Goal: Information Seeking & Learning: Find specific fact

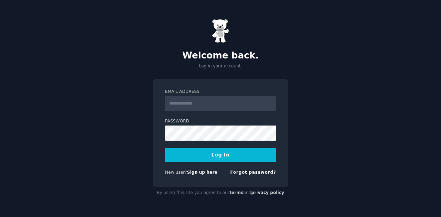
click at [233, 135] on form "Email Address Password Log In New user? Sign up here Forgot password?" at bounding box center [220, 134] width 111 height 90
type input "**********"
click at [250, 156] on button "Log In" at bounding box center [220, 155] width 111 height 14
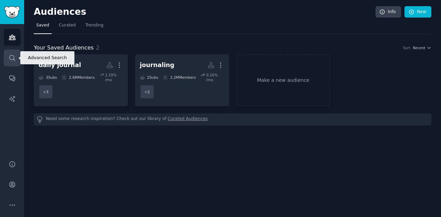
click at [12, 63] on link "Search" at bounding box center [12, 58] width 17 height 17
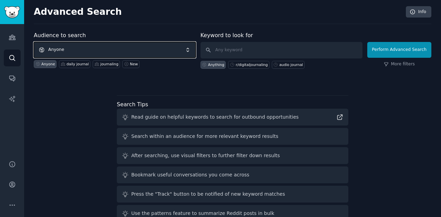
click at [147, 52] on span "Anyone" at bounding box center [115, 50] width 162 height 16
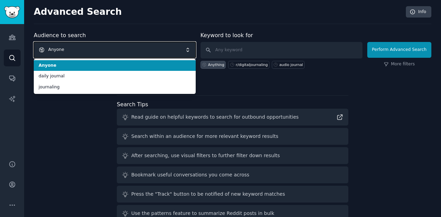
click at [140, 45] on span "Anyone" at bounding box center [115, 50] width 162 height 16
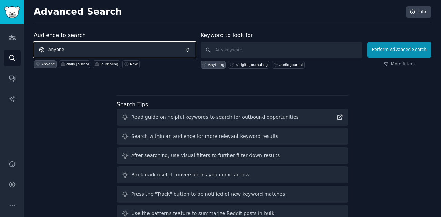
click at [141, 44] on span "Anyone" at bounding box center [115, 50] width 162 height 16
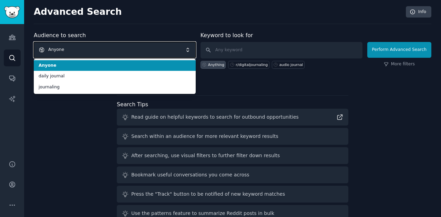
click at [141, 44] on span "Anyone" at bounding box center [115, 50] width 162 height 16
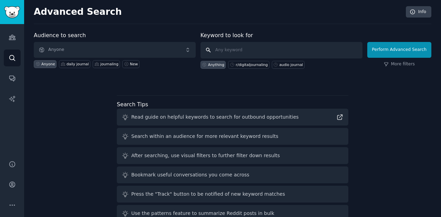
click at [269, 48] on input "text" at bounding box center [281, 50] width 162 height 17
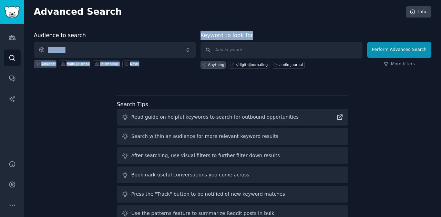
drag, startPoint x: 209, startPoint y: 35, endPoint x: 285, endPoint y: 28, distance: 76.4
click at [285, 28] on div "Advanced Search Info Audience to search Anyone Anyone daily journal journaling …" at bounding box center [232, 117] width 417 height 234
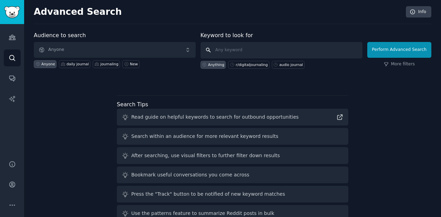
click at [292, 49] on input "text" at bounding box center [281, 50] width 162 height 17
click at [232, 65] on icon at bounding box center [232, 64] width 5 height 5
click at [283, 65] on div "audio journal" at bounding box center [291, 64] width 24 height 5
type input "audio journal"
click at [216, 66] on div "Anything" at bounding box center [216, 64] width 16 height 5
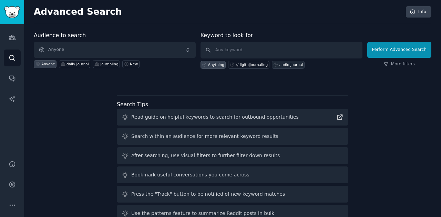
click at [276, 64] on div "audio journal" at bounding box center [288, 65] width 33 height 8
type input "audio journal"
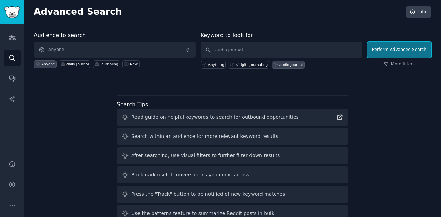
click at [395, 53] on button "Perform Advanced Search" at bounding box center [399, 50] width 64 height 16
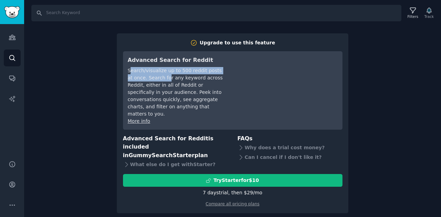
drag, startPoint x: 130, startPoint y: 69, endPoint x: 175, endPoint y: 94, distance: 51.3
click at [159, 79] on div "Search/visualize up to 500 reddit posts at once. Search for any keyword across …" at bounding box center [176, 92] width 97 height 51
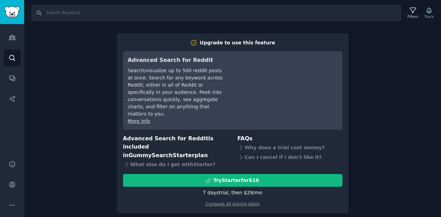
click at [176, 94] on div "Search/visualize up to 500 reddit posts at once. Search for any keyword across …" at bounding box center [176, 92] width 97 height 51
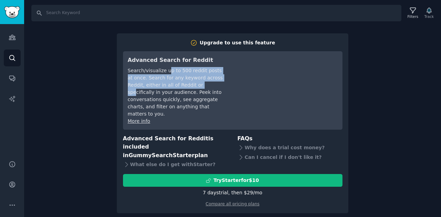
drag, startPoint x: 167, startPoint y: 73, endPoint x: 190, endPoint y: 94, distance: 31.2
click at [187, 87] on div "Search/visualize up to 500 reddit posts at once. Search for any keyword across …" at bounding box center [176, 92] width 97 height 51
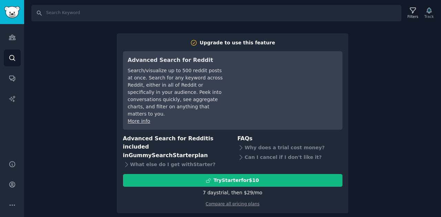
click at [194, 102] on div "Search/visualize up to 500 reddit posts at once. Search for any keyword across …" at bounding box center [176, 92] width 97 height 51
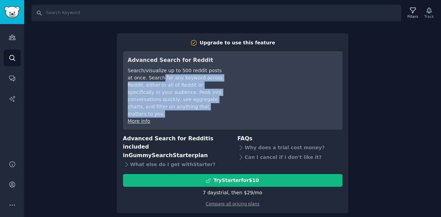
drag, startPoint x: 172, startPoint y: 95, endPoint x: 153, endPoint y: 79, distance: 25.2
click at [153, 80] on div "Search/visualize up to 500 reddit posts at once. Search for any keyword across …" at bounding box center [176, 92] width 97 height 51
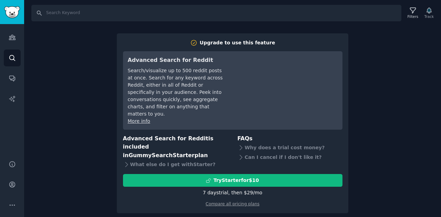
click at [419, 29] on div "Search Filters Track Upgrade to use this feature Advanced Search for Reddit Sea…" at bounding box center [232, 108] width 417 height 217
